Goal: Information Seeking & Learning: Find specific fact

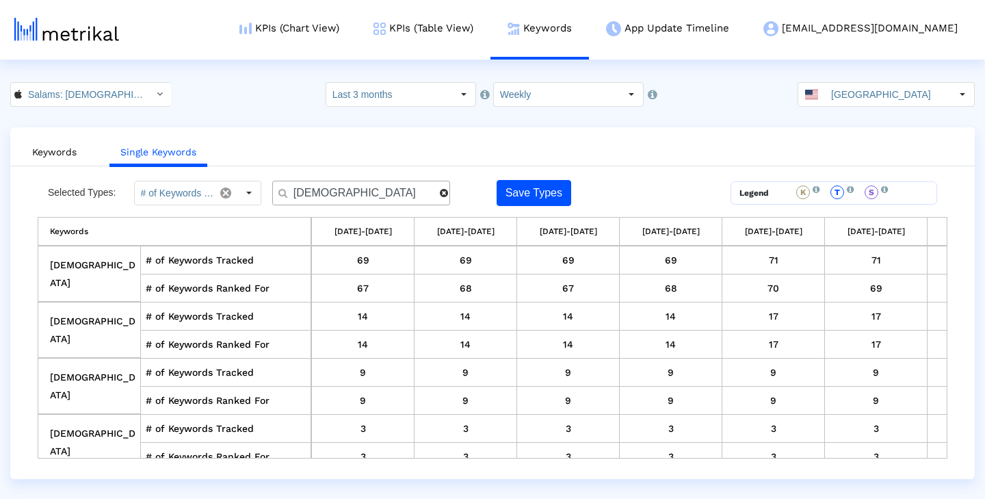
scroll to position [0, 704]
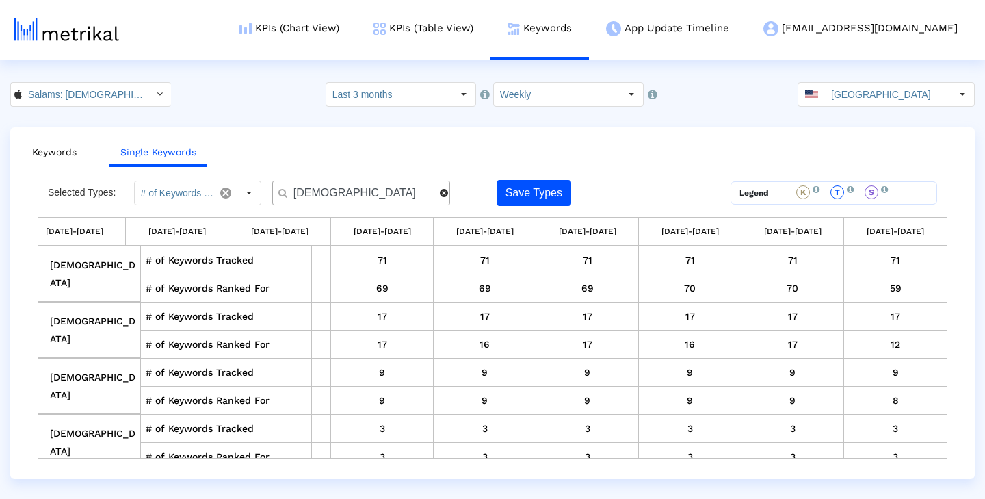
click at [396, 193] on input "muslim" at bounding box center [362, 193] width 156 height 14
type input "m"
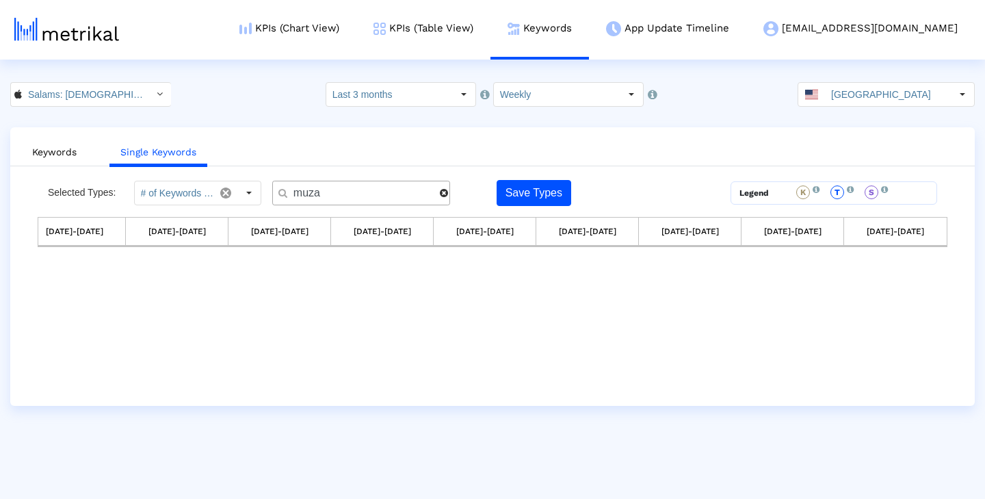
scroll to position [0, 0]
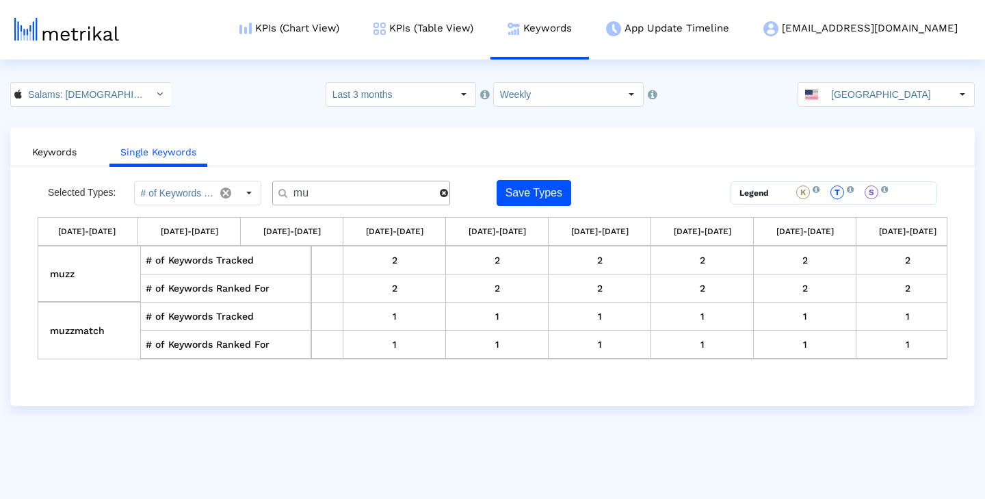
type input "m"
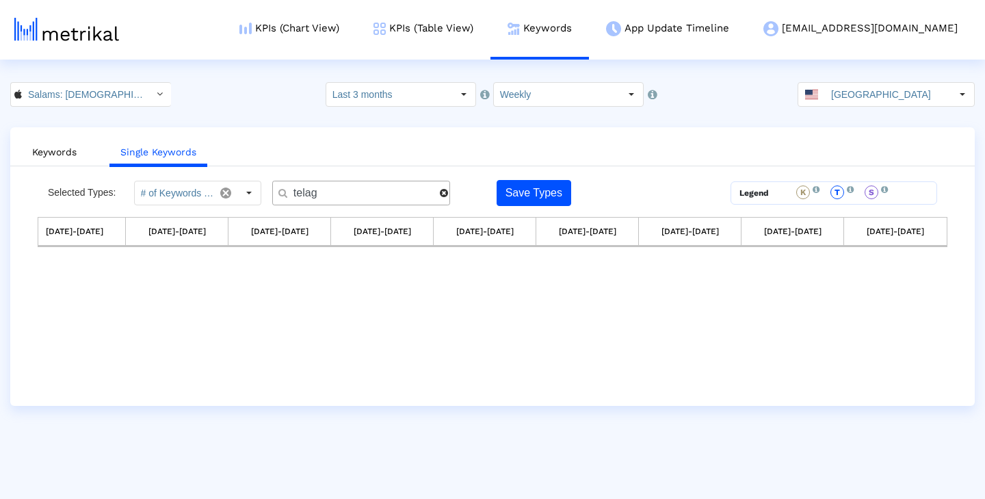
type input "telagu"
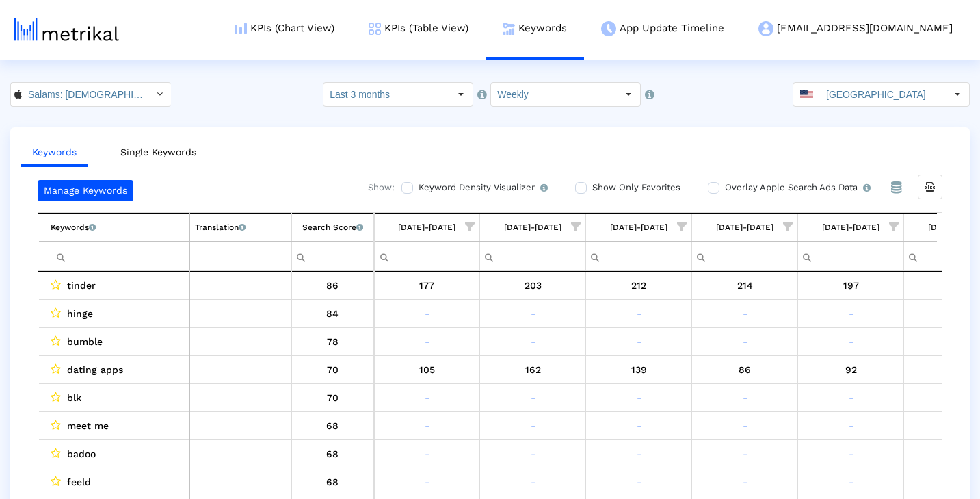
scroll to position [0, 815]
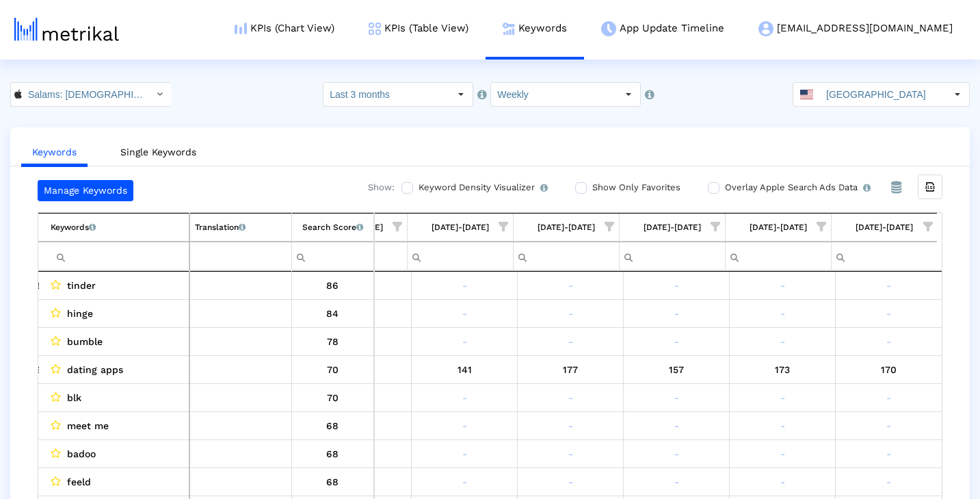
click at [163, 251] on input "Filter cell" at bounding box center [120, 256] width 138 height 23
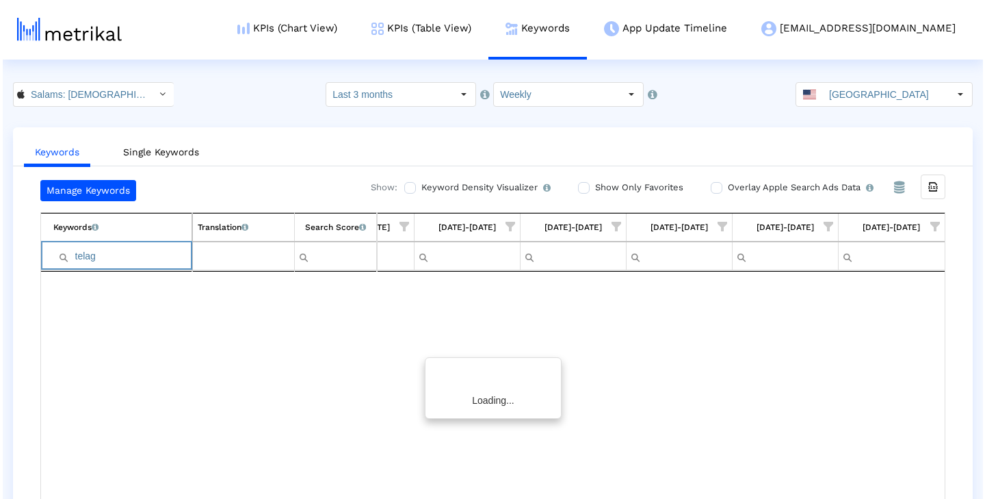
scroll to position [0, 810]
type input "telag"
click at [162, 156] on link "Single Keywords" at bounding box center [158, 152] width 98 height 25
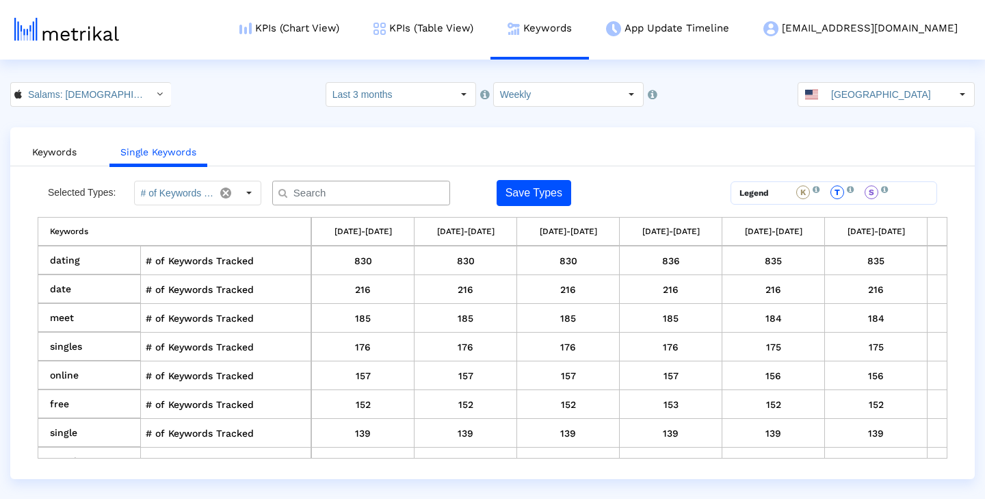
click at [338, 198] on input "text" at bounding box center [364, 193] width 161 height 14
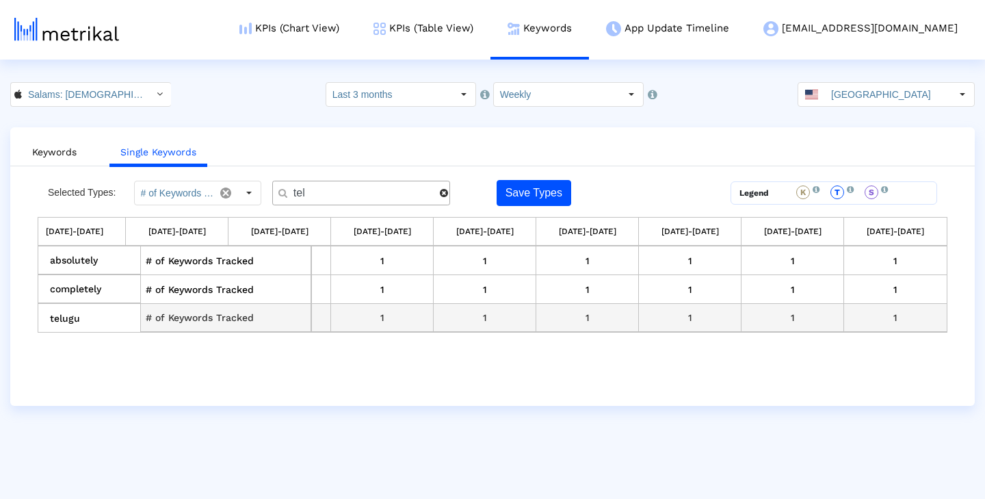
scroll to position [0, 699]
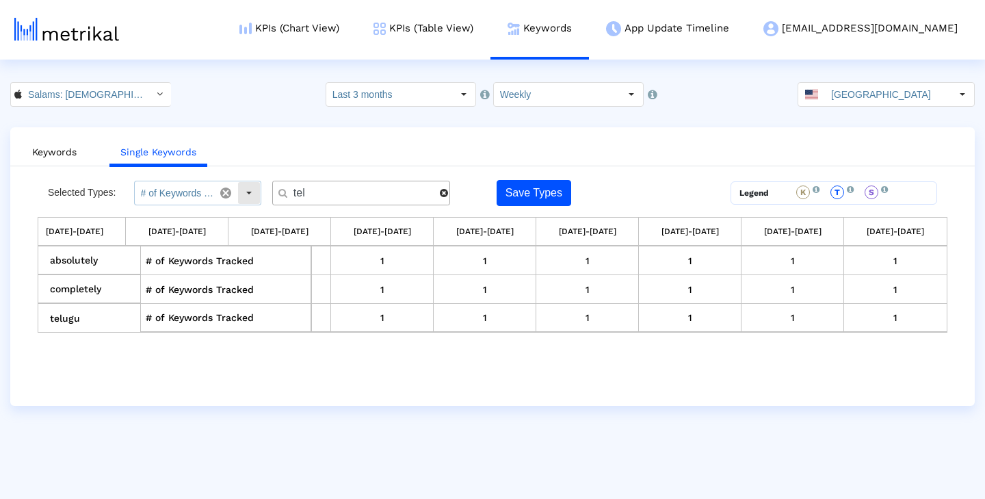
type input "tel"
click at [250, 189] on div "Select" at bounding box center [249, 193] width 22 height 22
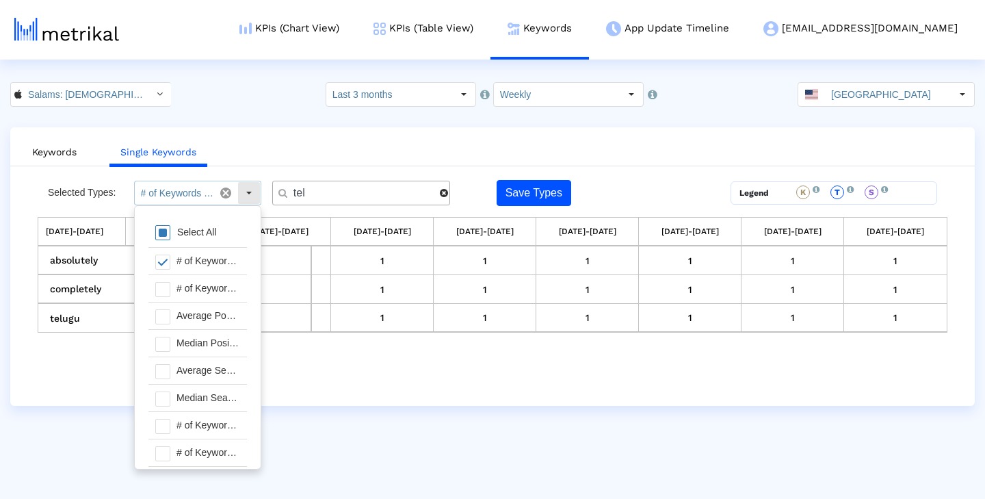
scroll to position [14, 0]
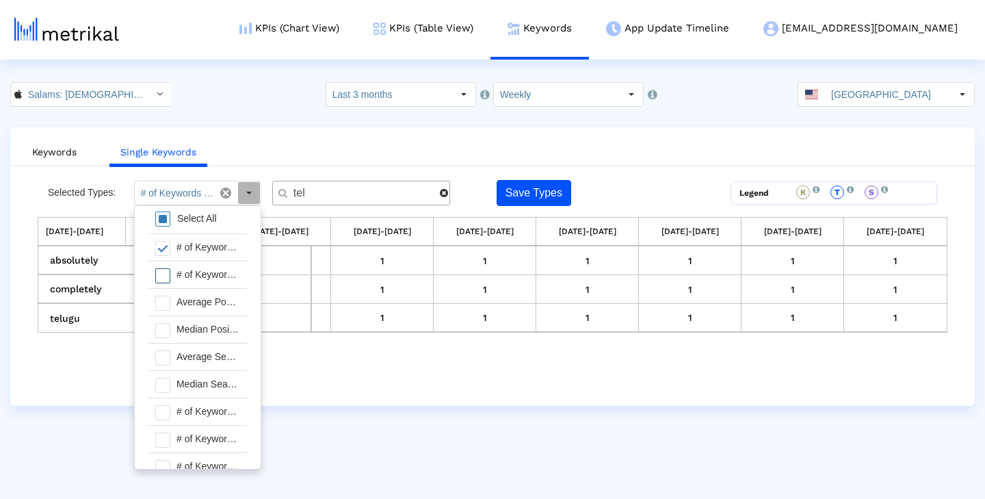
click at [162, 278] on span at bounding box center [162, 275] width 15 height 15
type input "# of Keywords Tracked, # of Keywords Ranked For"
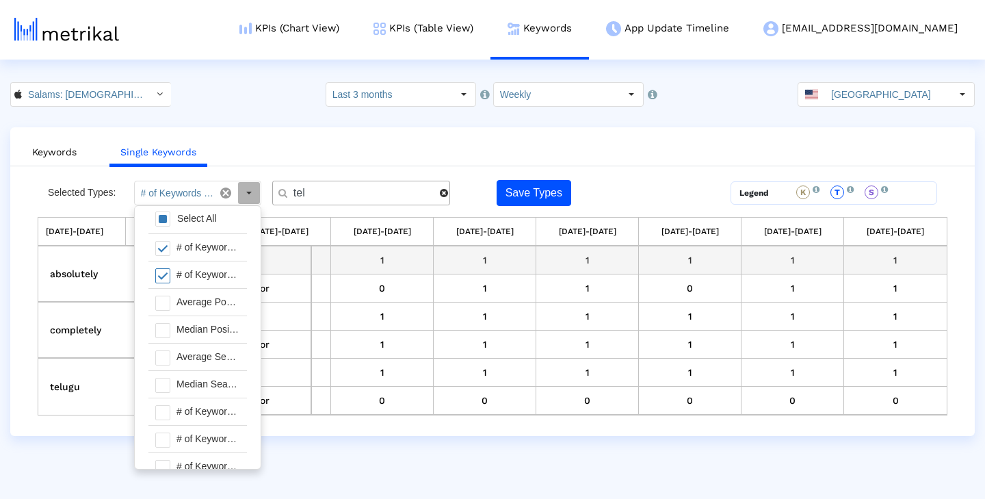
scroll to position [0, 0]
click at [343, 197] on input "tel" at bounding box center [362, 193] width 156 height 14
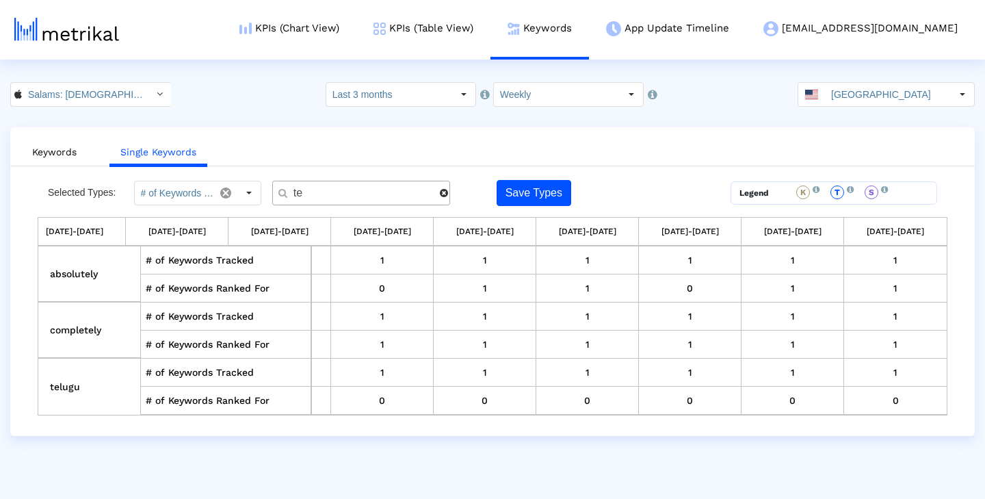
type input "t"
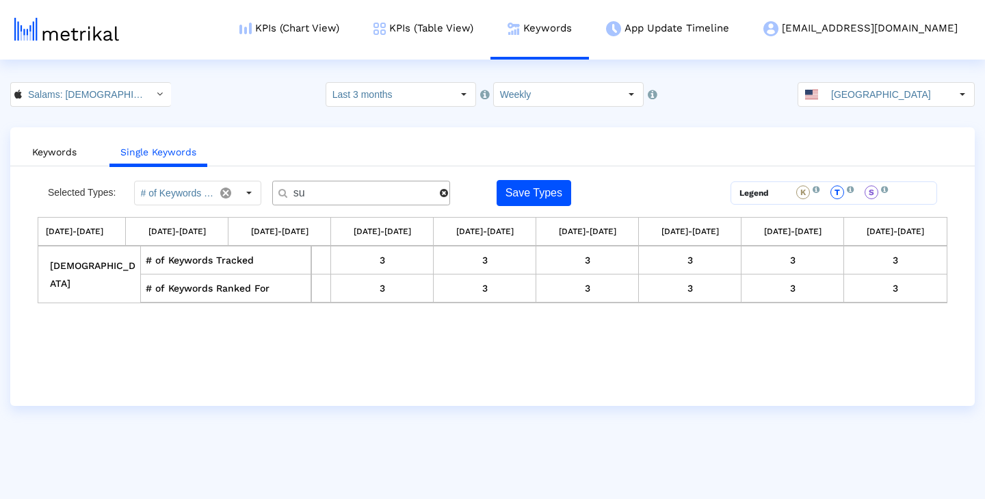
type input "s"
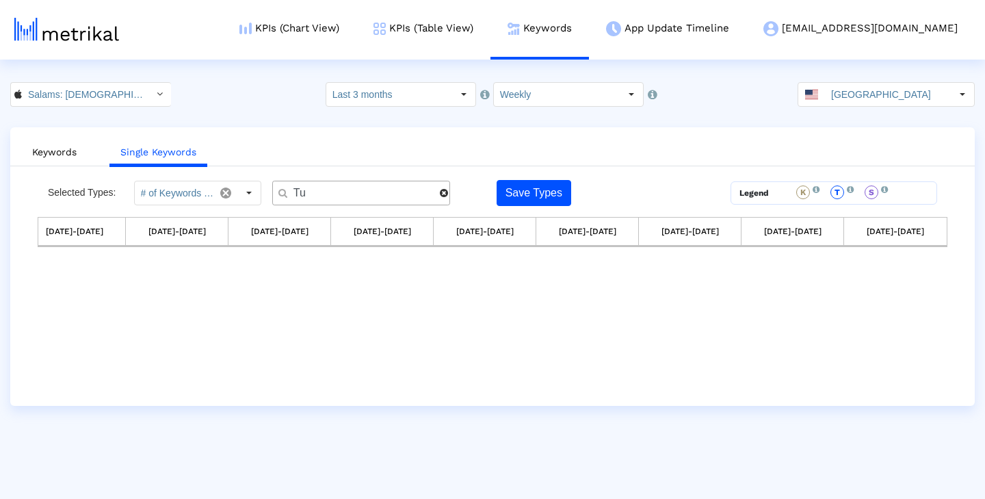
type input "T"
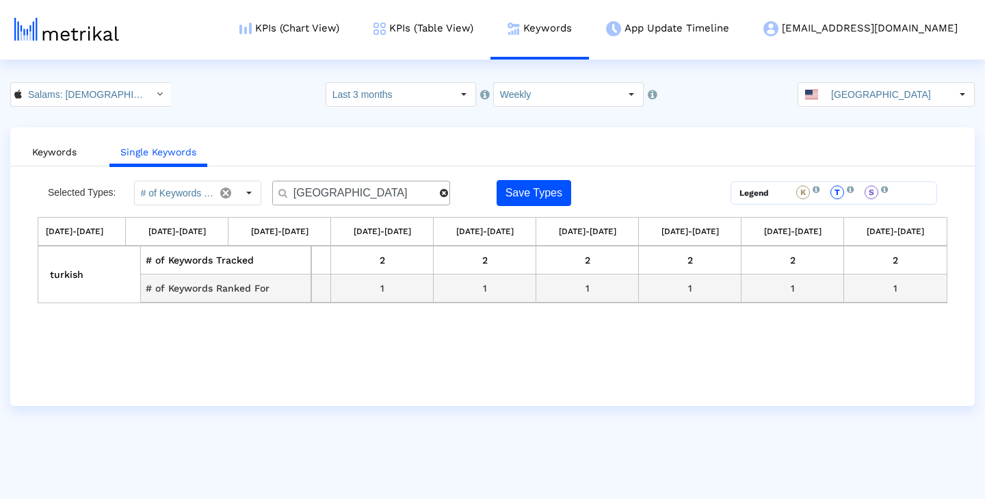
scroll to position [0, 699]
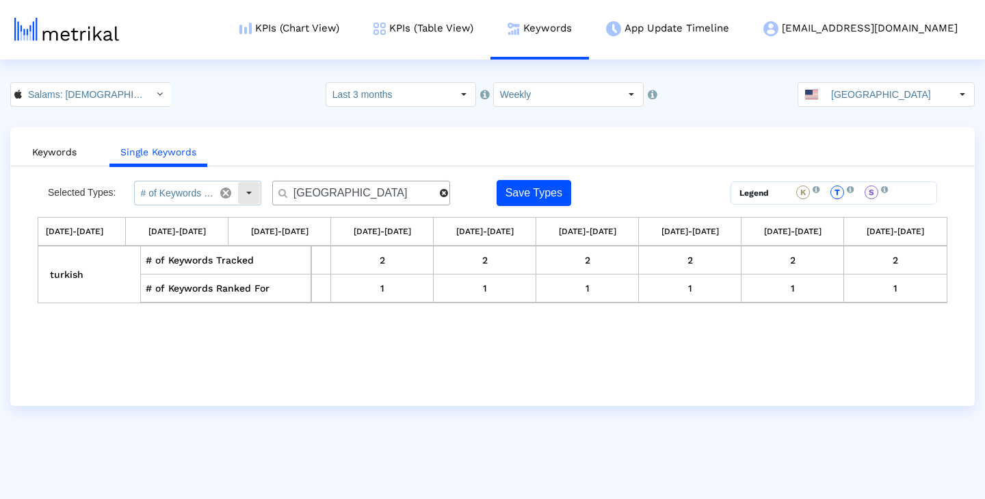
type input "turki"
click at [248, 192] on div "Select" at bounding box center [249, 193] width 22 height 22
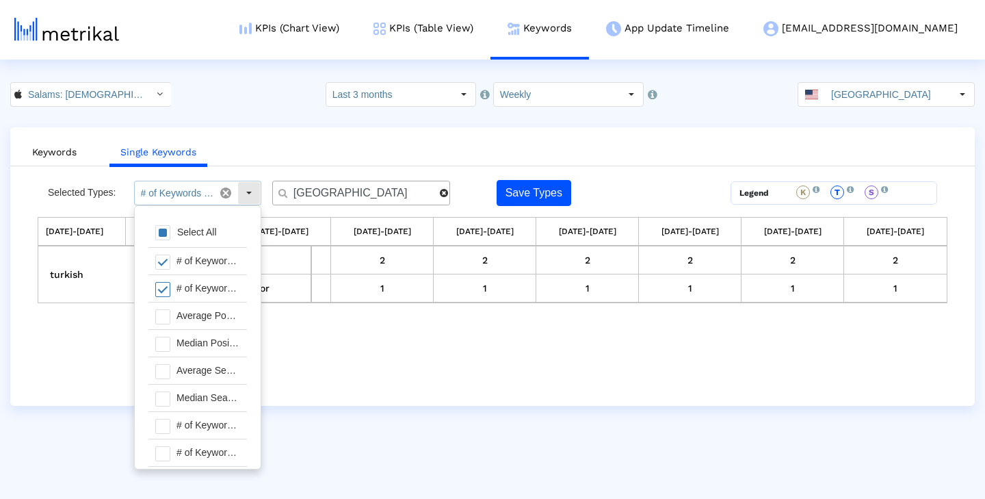
scroll to position [14, 0]
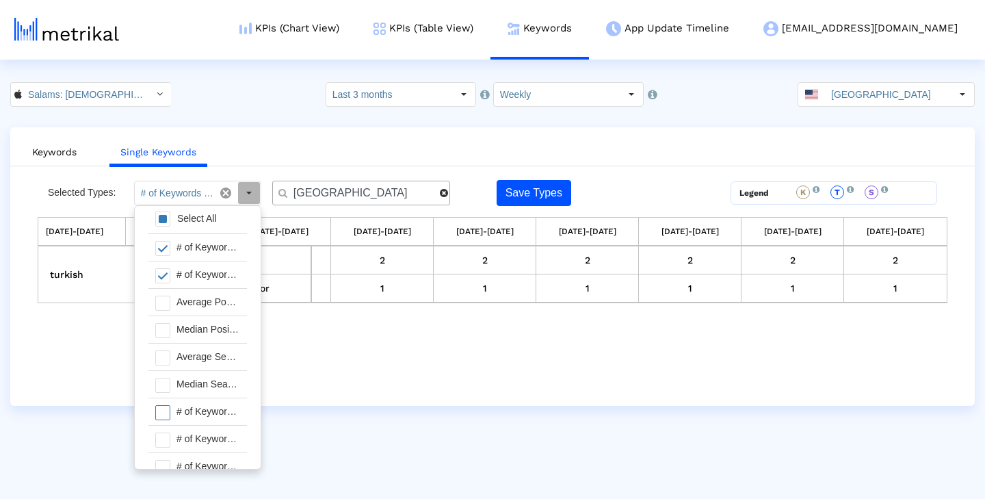
click at [211, 406] on div "# of Keywords in Top 1" at bounding box center [208, 411] width 77 height 27
click at [209, 432] on div "# of Keywords in Top 3" at bounding box center [208, 438] width 77 height 27
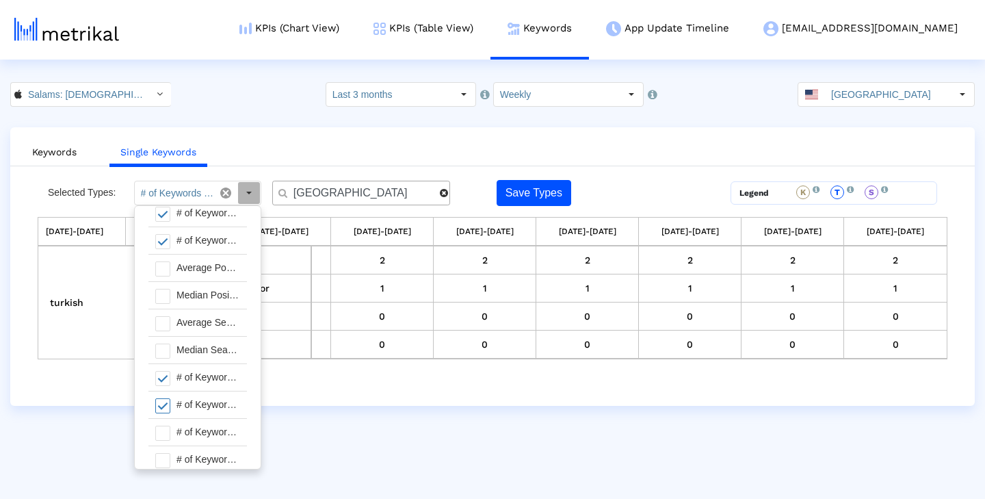
scroll to position [45, 0]
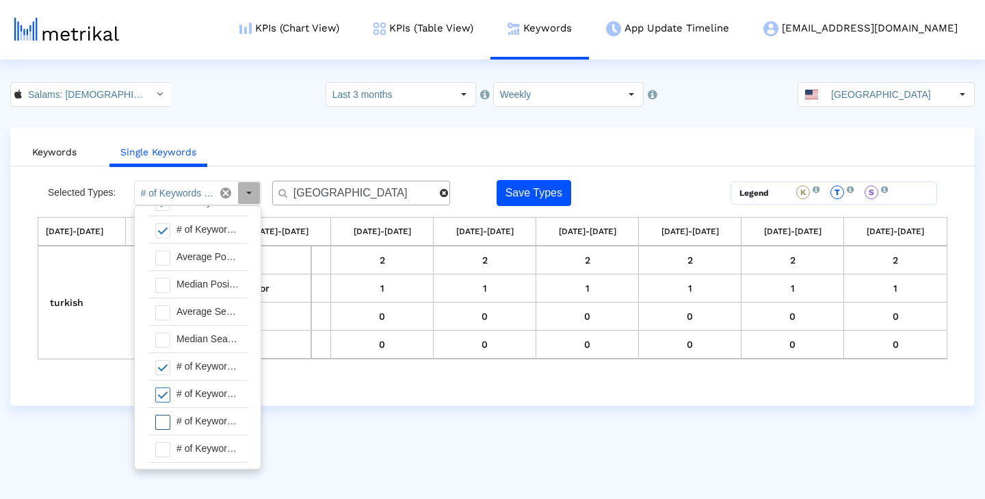
click at [210, 425] on div "# of Keywords in Top 5" at bounding box center [208, 421] width 77 height 27
click at [206, 445] on div "# of Keywords in Top 10" at bounding box center [208, 448] width 77 height 27
type input "# of Keywords Tracked, # of Keywords Ranked For, # of Keywords in Top 1, # of K…"
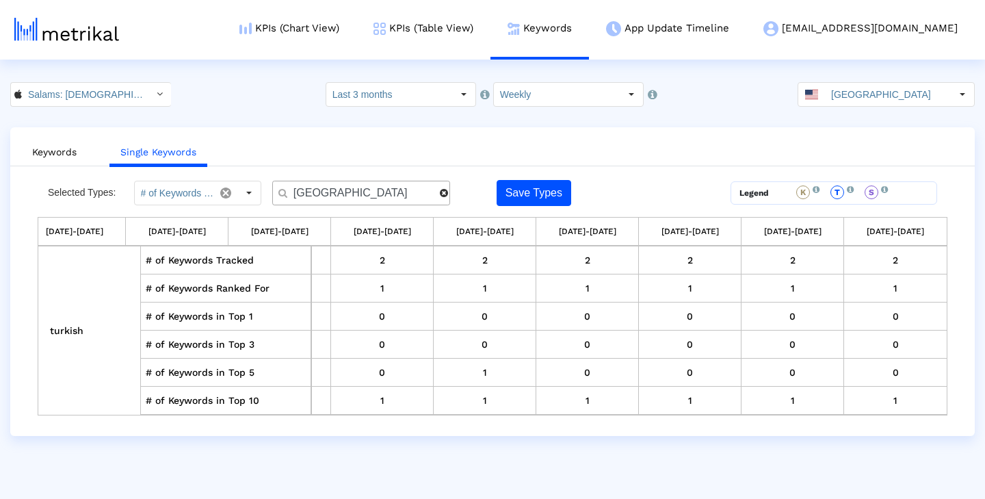
click at [455, 436] on html "KPIs (Chart View) KPIs (Table View) Keywords App Update Timeline salams@shyftup…" at bounding box center [492, 218] width 985 height 436
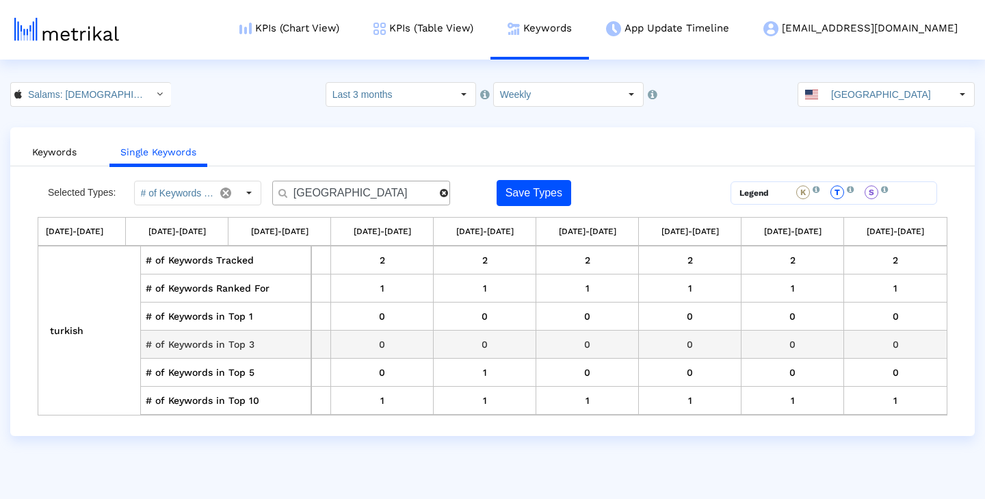
scroll to position [0, 0]
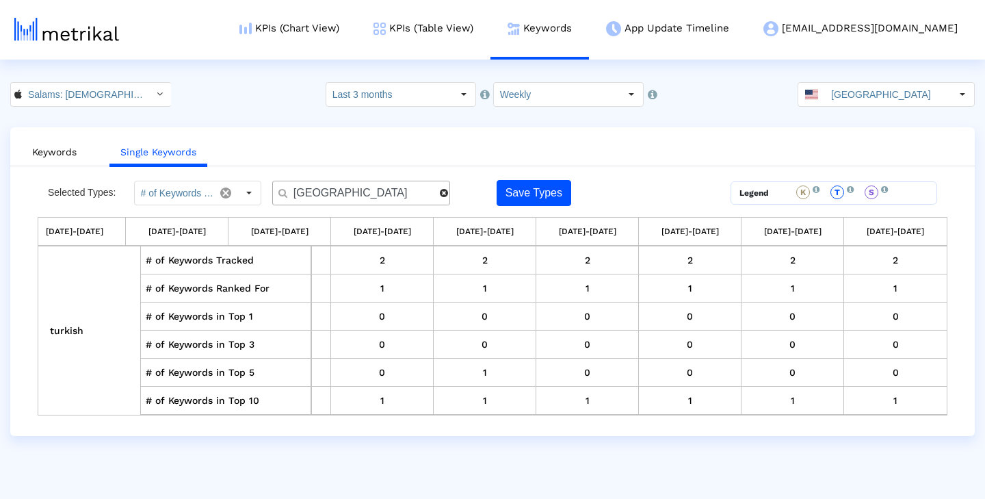
drag, startPoint x: 365, startPoint y: 192, endPoint x: 233, endPoint y: 190, distance: 131.3
click at [233, 190] on div "Selected Types: # of Keywords Tracked, # of Keywords Ranked For, # of Keywords …" at bounding box center [379, 193] width 683 height 26
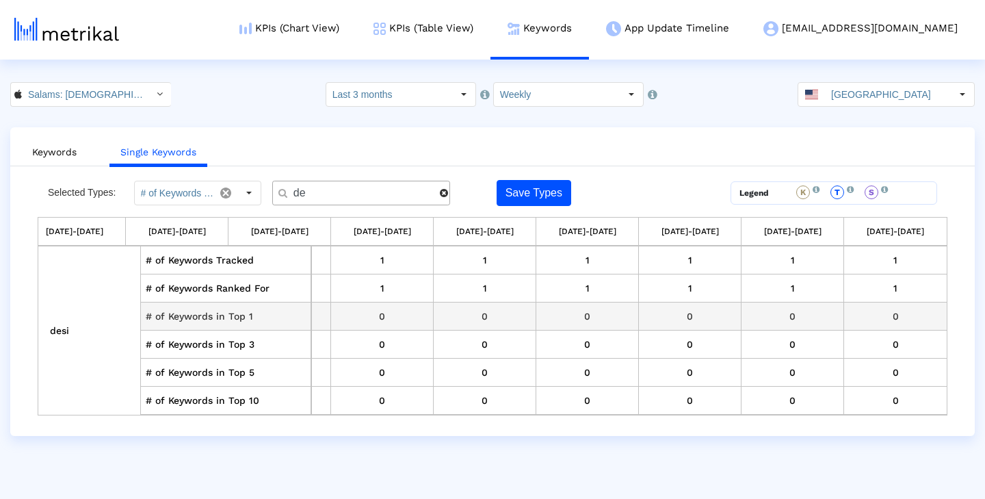
type input "d"
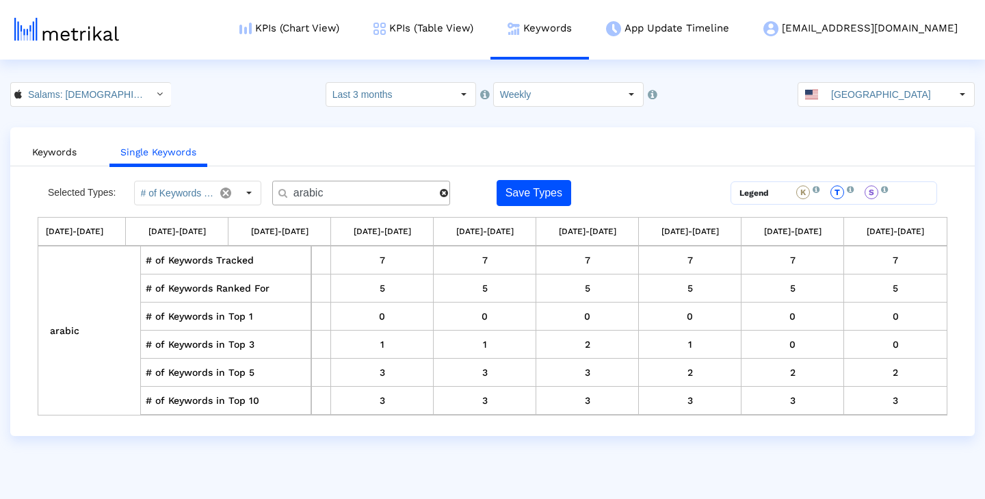
drag, startPoint x: 331, startPoint y: 191, endPoint x: 246, endPoint y: 191, distance: 85.5
click at [246, 191] on div "Selected Types: # of Keywords Tracked, # of Keywords Ranked For, # of Keywords …" at bounding box center [379, 193] width 683 height 26
type input "arab"
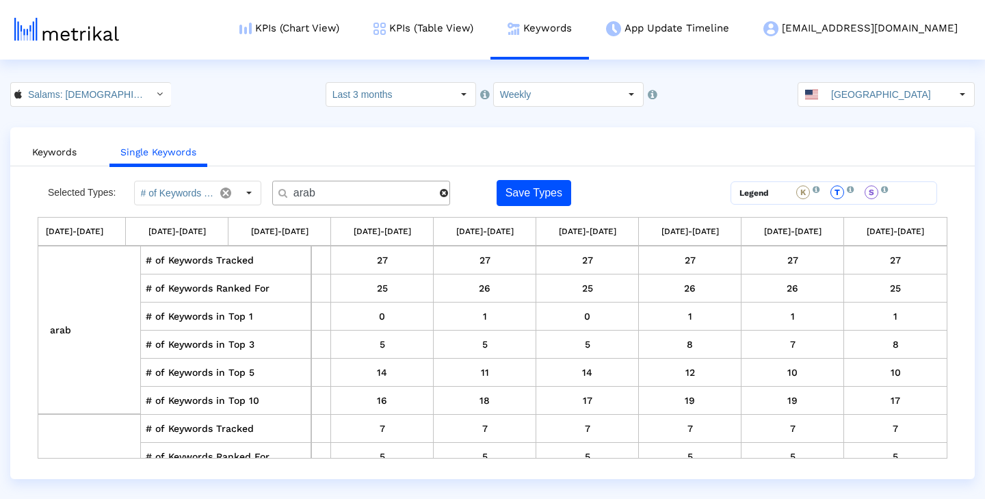
scroll to position [0, 699]
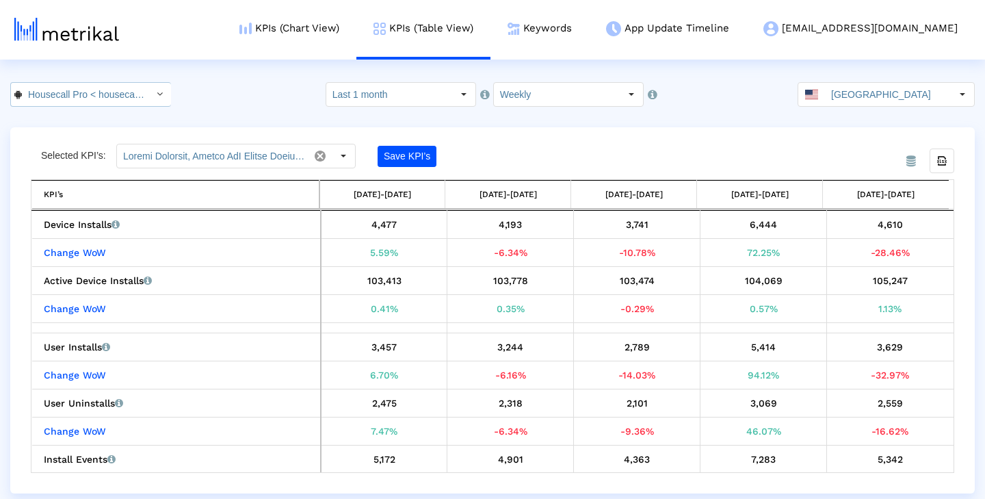
click at [148, 97] on div "Select" at bounding box center [159, 94] width 22 height 22
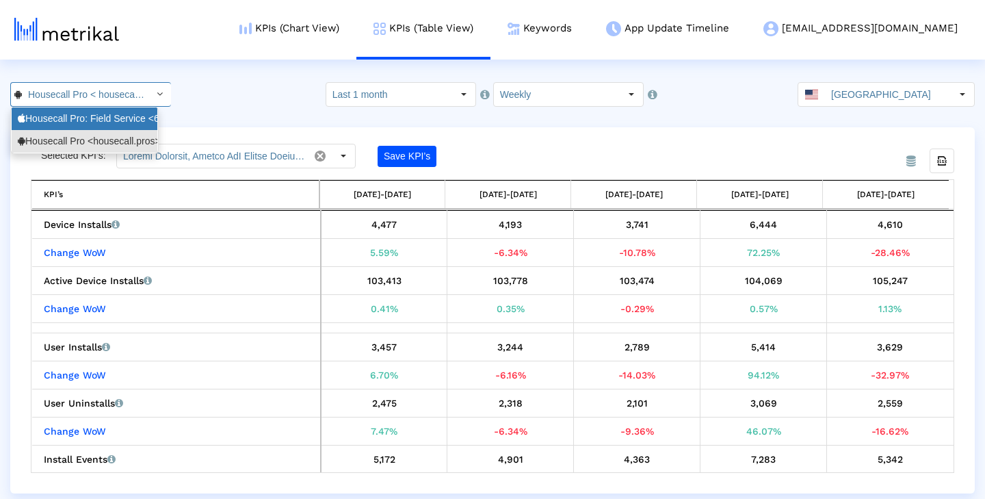
click at [117, 124] on div "Housecall Pro: Field Service <692833651>" at bounding box center [84, 118] width 133 height 13
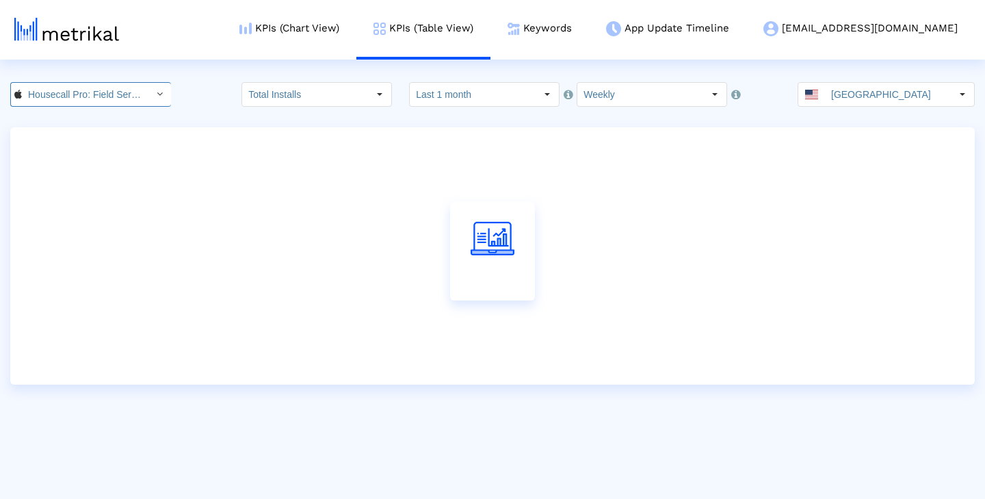
scroll to position [0, 86]
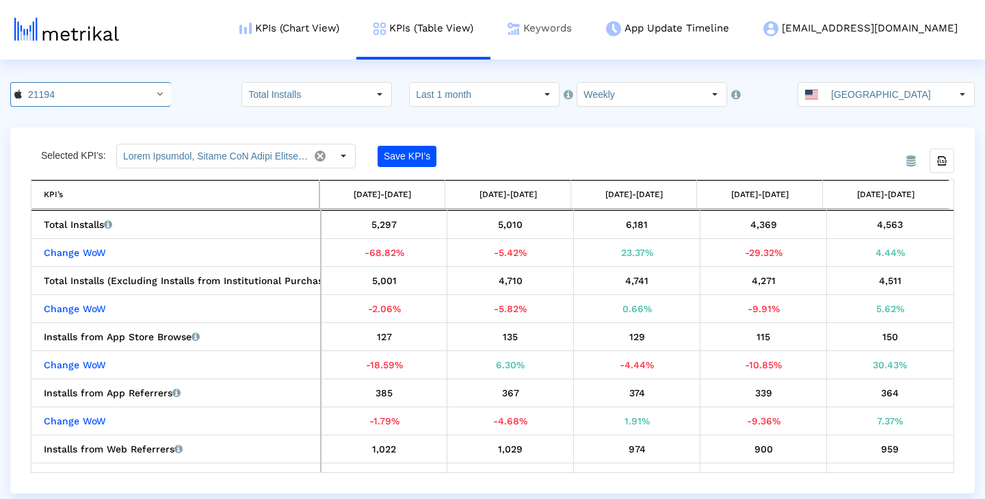
click at [573, 30] on link "Keywords" at bounding box center [539, 28] width 98 height 57
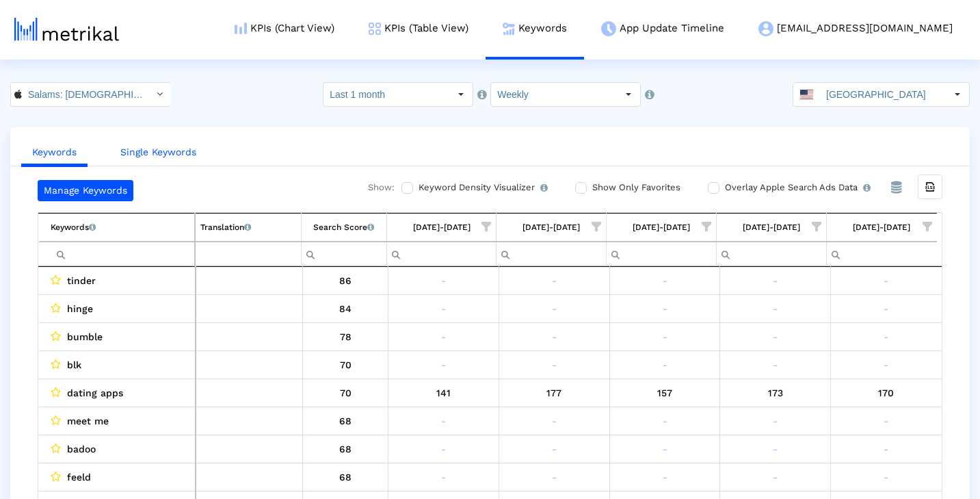
click at [169, 150] on link "Single Keywords" at bounding box center [158, 152] width 98 height 25
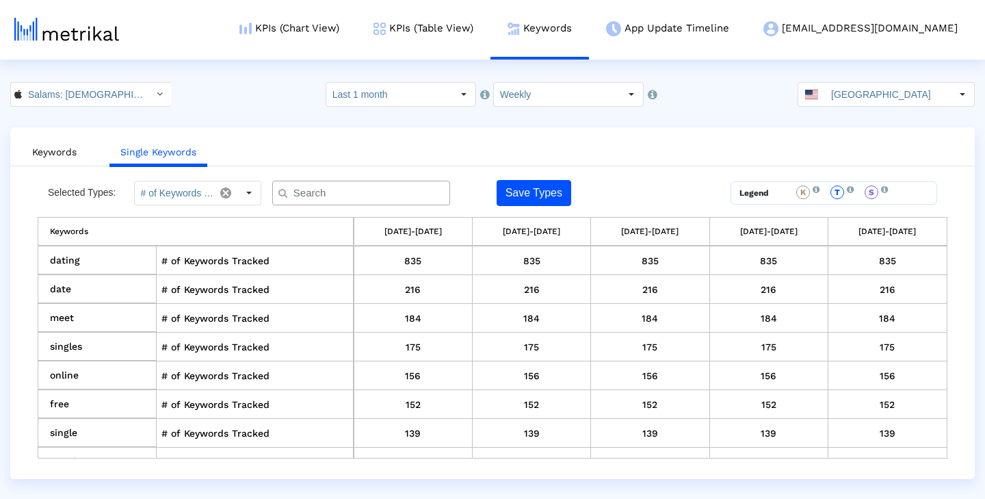
click at [326, 197] on input "text" at bounding box center [364, 193] width 161 height 14
type input "small"
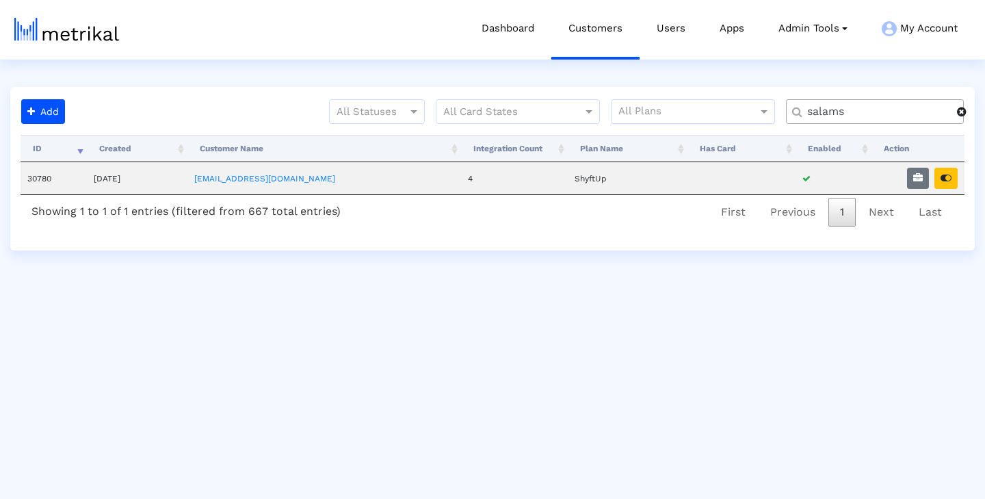
drag, startPoint x: 854, startPoint y: 116, endPoint x: 724, endPoint y: 115, distance: 129.3
click at [724, 115] on div "All Statuses All Card States All Plans salams" at bounding box center [522, 117] width 904 height 36
type input "house"
click at [941, 177] on icon "button" at bounding box center [946, 178] width 11 height 10
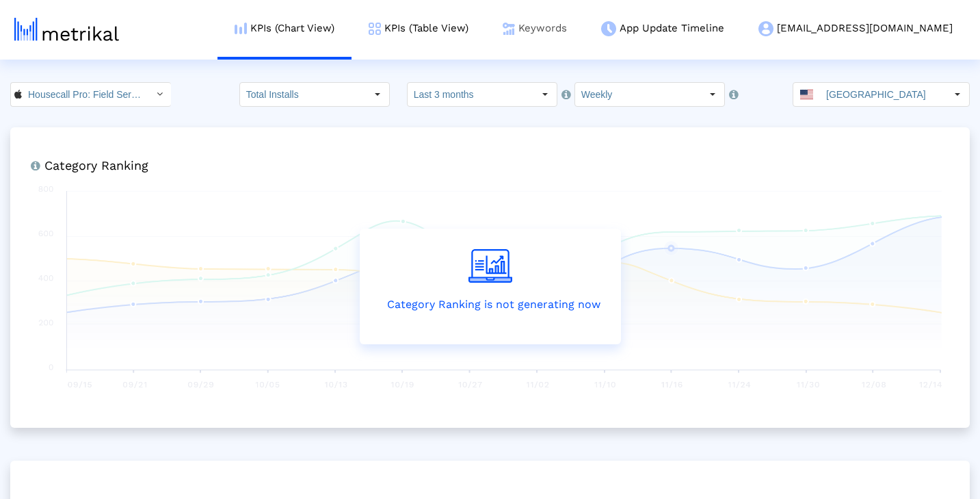
click at [570, 38] on link "Keywords" at bounding box center [535, 28] width 98 height 57
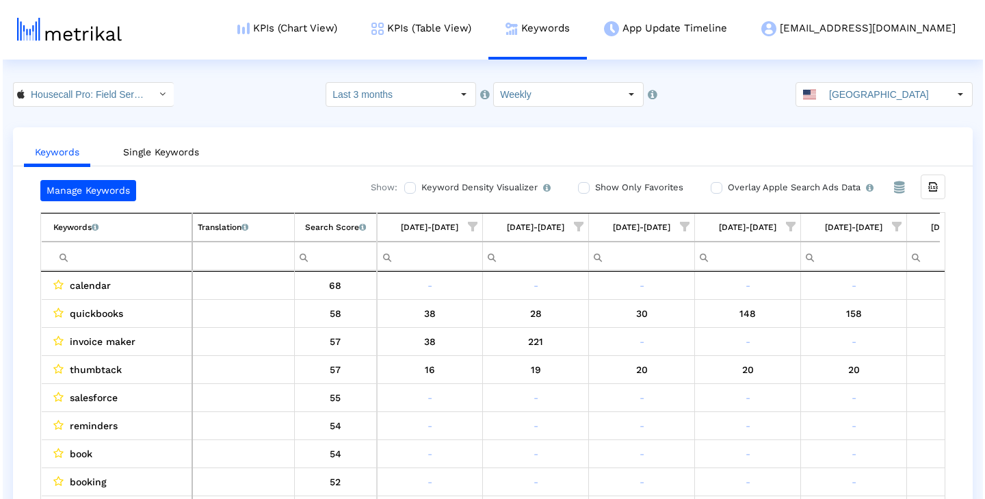
scroll to position [0, 815]
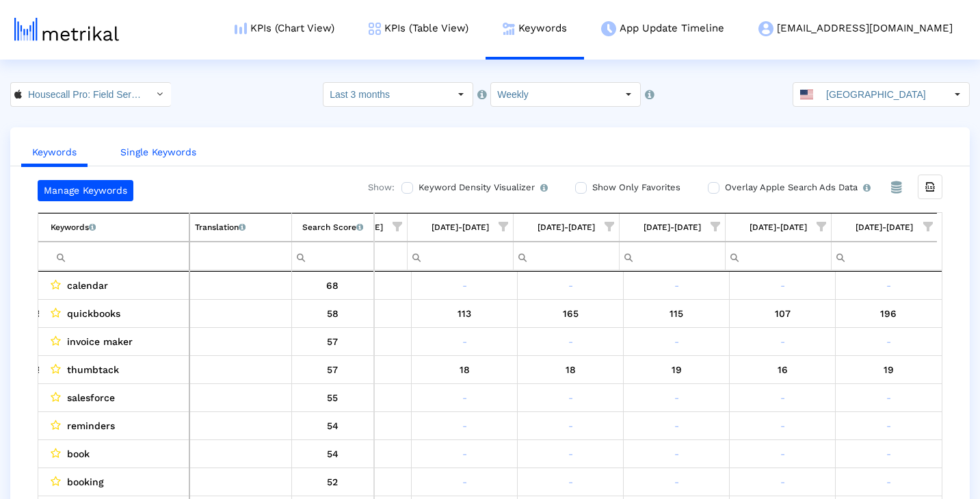
click at [172, 148] on link "Single Keywords" at bounding box center [158, 152] width 98 height 25
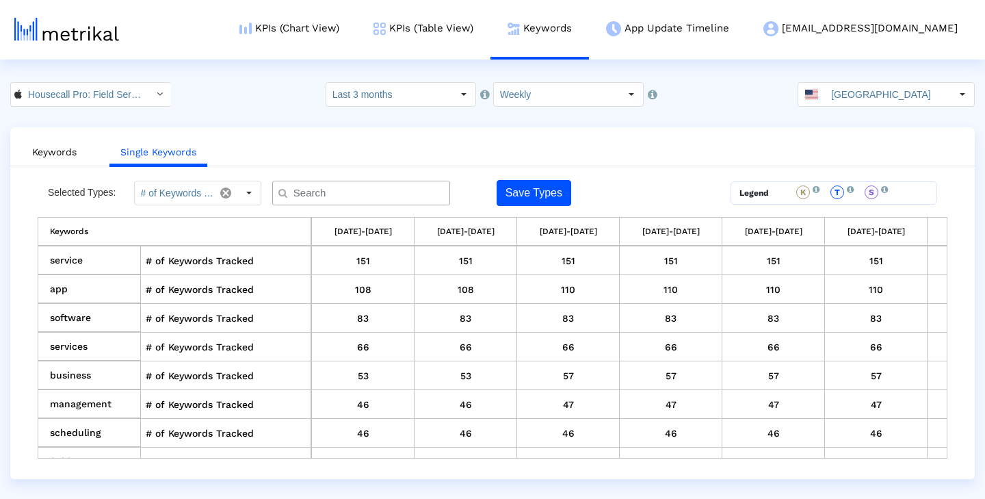
click at [318, 195] on input "text" at bounding box center [364, 193] width 161 height 14
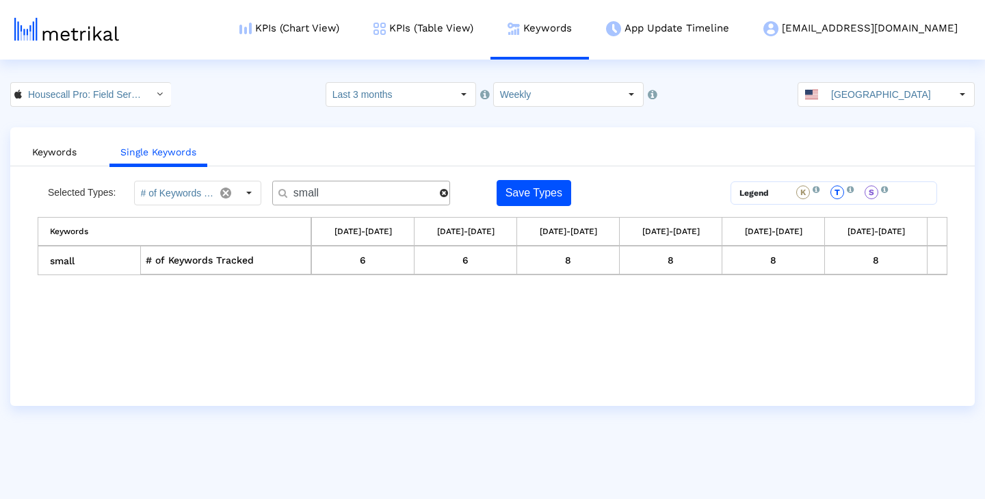
type input "small"
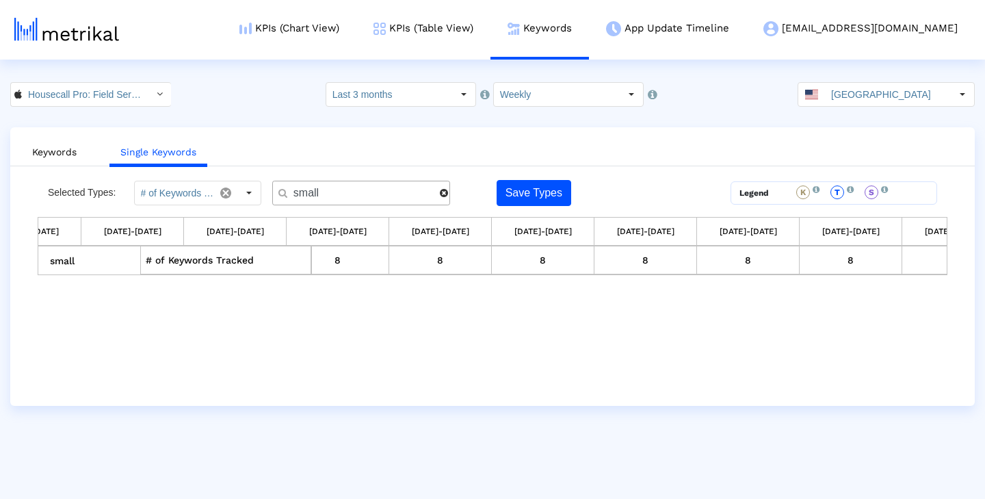
scroll to position [0, 699]
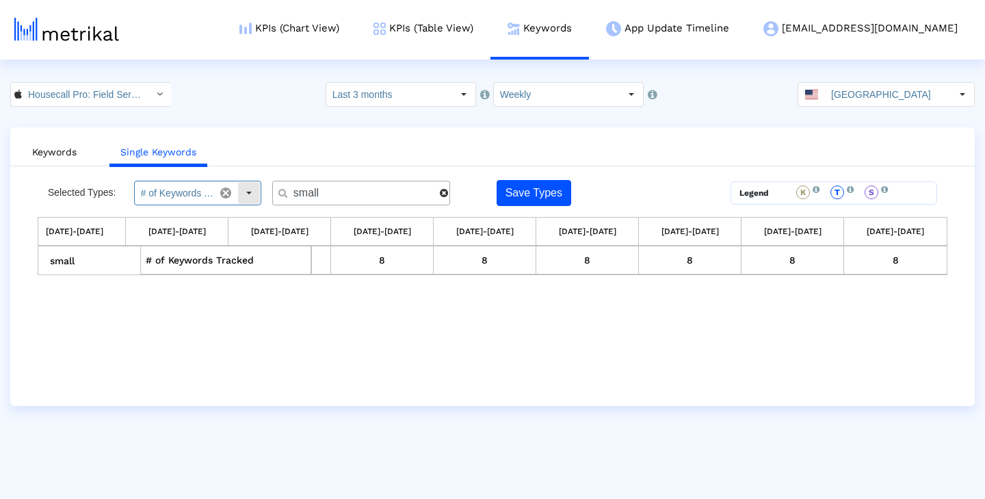
click at [251, 191] on div "Select" at bounding box center [249, 193] width 22 height 22
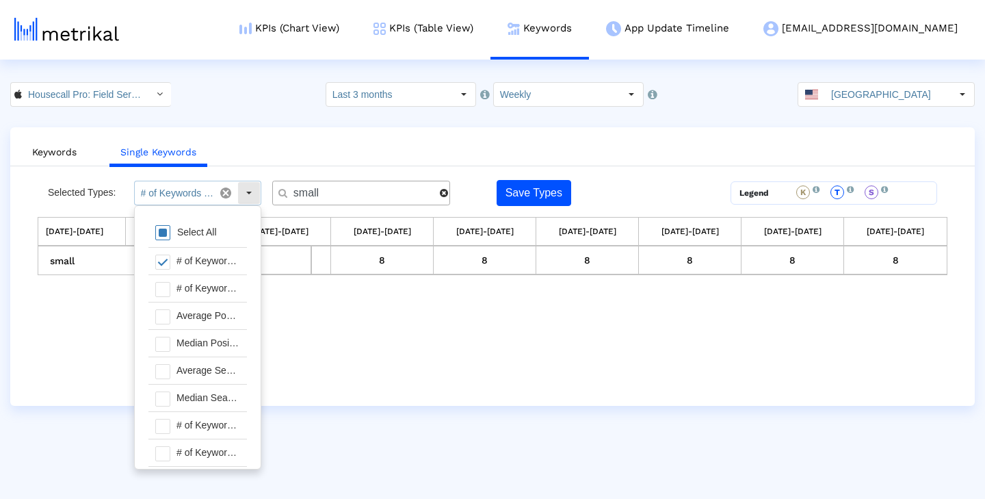
scroll to position [14, 0]
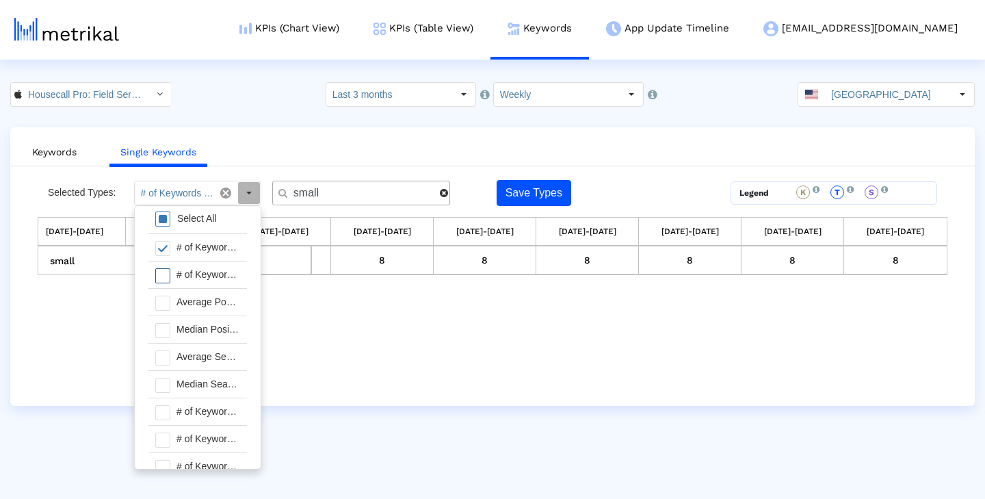
click at [196, 277] on div "# of Keywords Ranked For" at bounding box center [208, 274] width 77 height 27
type input "# of Keywords Tracked, # of Keywords Ranked For"
click at [475, 406] on html "KPIs (Chart View) KPIs (Table View) Keywords App Update Timeline housecallpro@s…" at bounding box center [492, 203] width 985 height 406
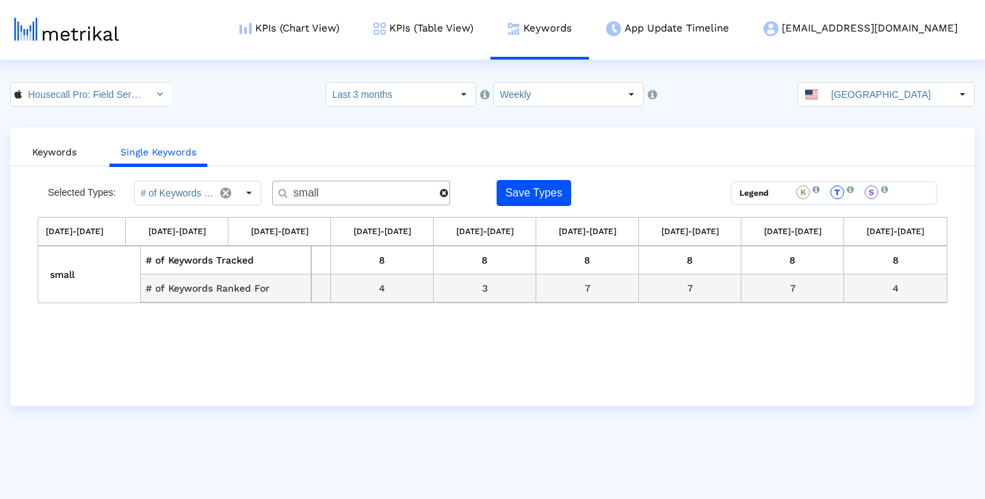
scroll to position [0, 0]
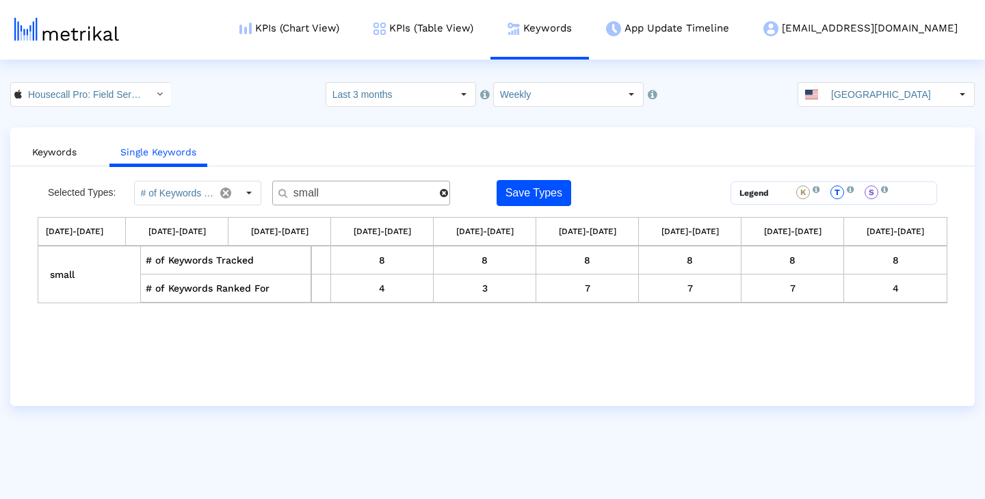
drag, startPoint x: 344, startPoint y: 195, endPoint x: 257, endPoint y: 192, distance: 87.6
click at [257, 192] on div "Selected Types: # of Keywords Tracked, # of Keywords Ranked For Pull down to re…" at bounding box center [379, 193] width 683 height 26
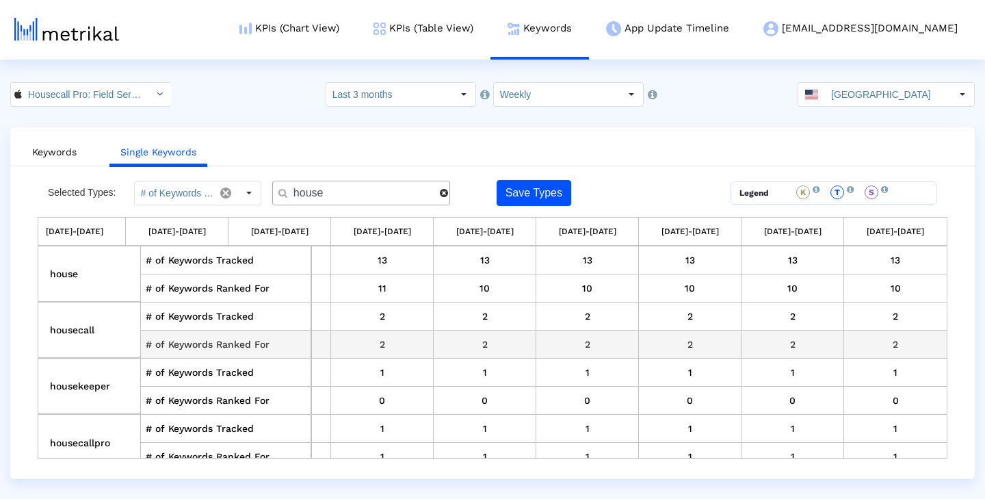
scroll to position [0, 699]
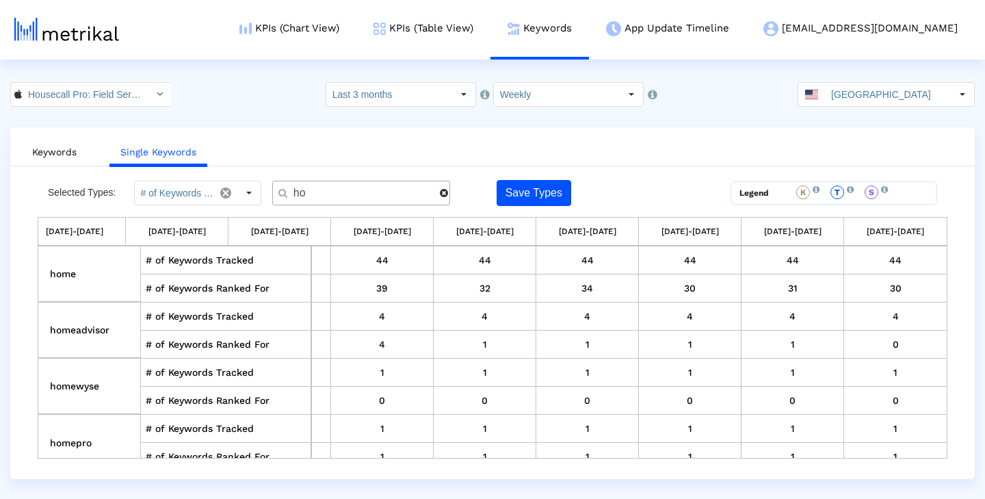
type input "h"
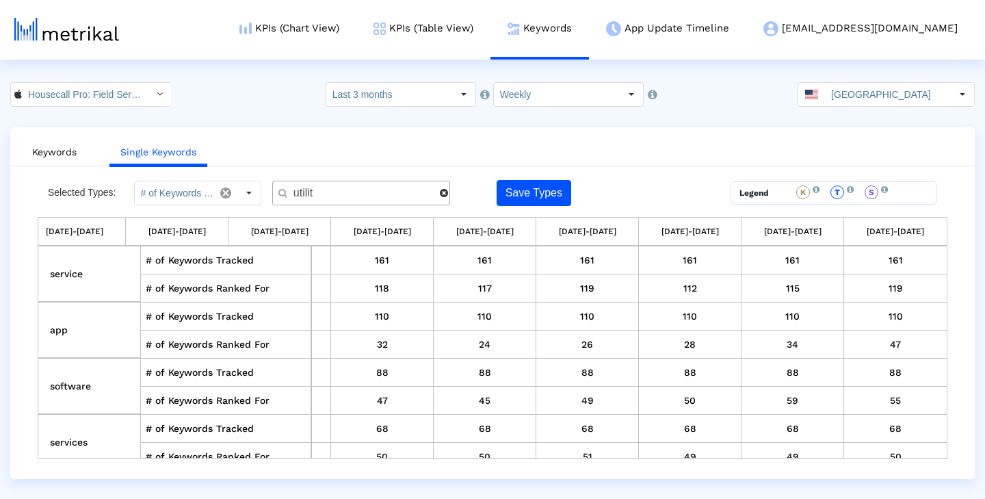
type input "utility"
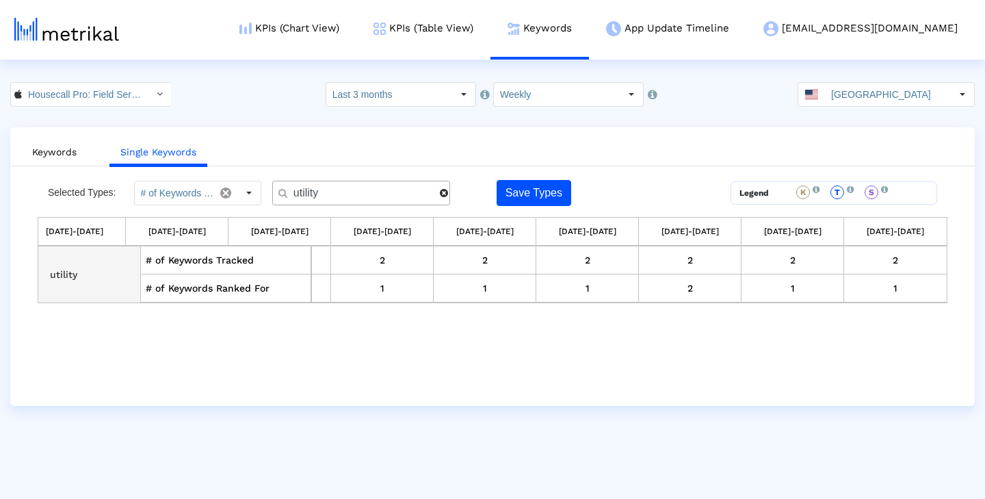
scroll to position [0, 0]
